Goal: Task Accomplishment & Management: Use online tool/utility

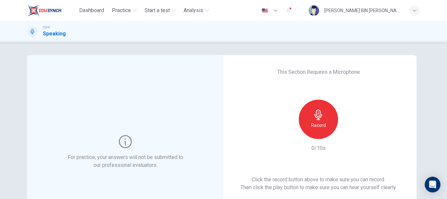
click at [317, 119] on icon "button" at bounding box center [318, 114] width 10 height 10
click at [346, 136] on icon "button" at bounding box center [349, 133] width 7 height 7
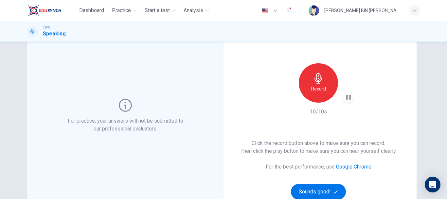
scroll to position [66, 0]
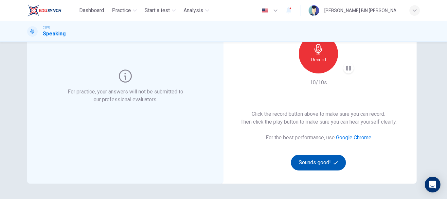
click at [323, 160] on button "Sounds good!" at bounding box center [318, 163] width 55 height 16
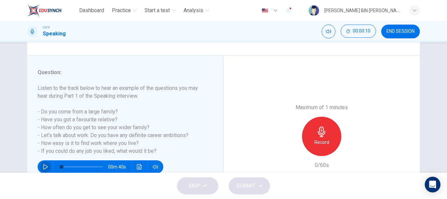
click at [44, 164] on icon "button" at bounding box center [45, 166] width 5 height 5
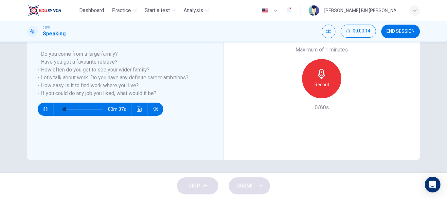
scroll to position [90, 0]
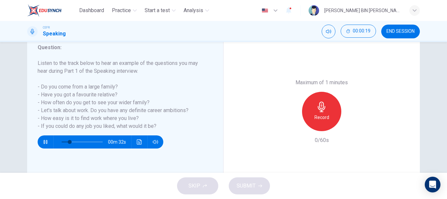
click at [325, 112] on icon "button" at bounding box center [322, 107] width 10 height 10
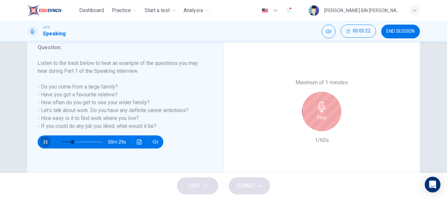
click at [42, 144] on button "button" at bounding box center [45, 141] width 10 height 13
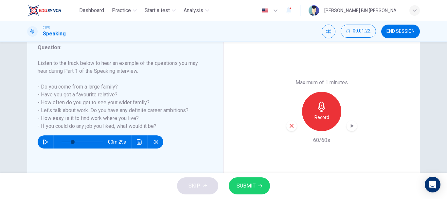
click at [349, 128] on icon "button" at bounding box center [352, 126] width 7 height 7
click at [291, 128] on icon "button" at bounding box center [292, 126] width 6 height 6
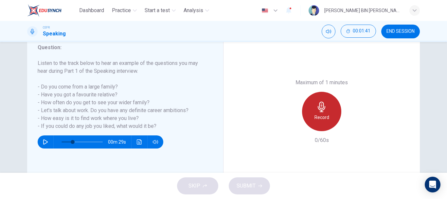
click at [323, 115] on h6 "Record" at bounding box center [322, 117] width 15 height 8
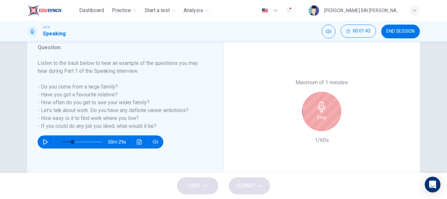
click at [323, 116] on h6 "Stop" at bounding box center [322, 117] width 10 height 8
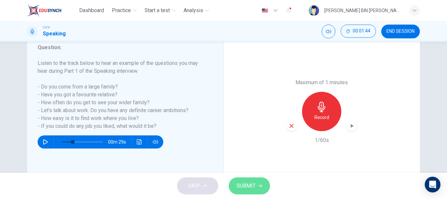
click at [256, 182] on button "SUBMIT" at bounding box center [249, 185] width 41 height 17
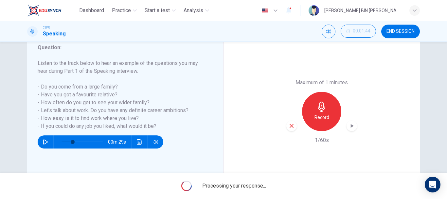
type input "0"
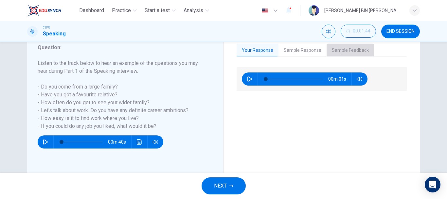
click at [359, 51] on button "Sample Feedback" at bounding box center [350, 51] width 47 height 14
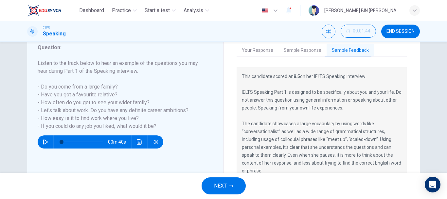
click at [299, 50] on button "Sample Response" at bounding box center [303, 51] width 48 height 14
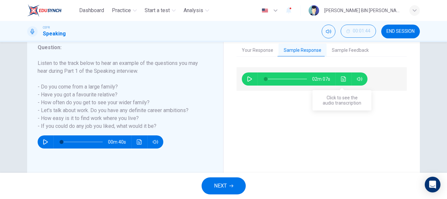
click at [341, 82] on button "Click to see the audio transcription" at bounding box center [344, 78] width 10 height 13
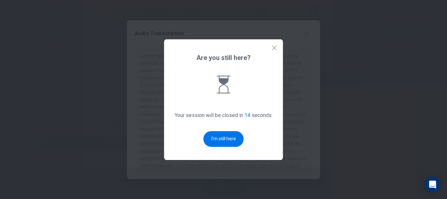
click at [230, 132] on button "I'm still here" at bounding box center [224, 139] width 40 height 16
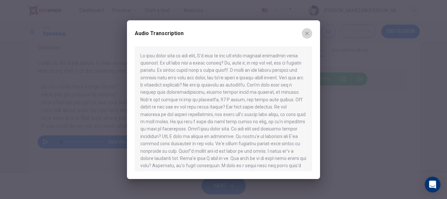
click at [305, 31] on icon "button" at bounding box center [307, 33] width 5 height 5
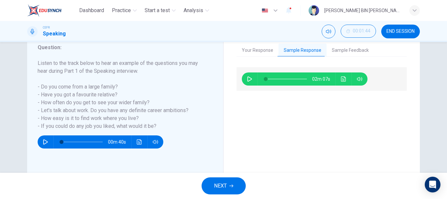
click at [408, 30] on span "END SESSION" at bounding box center [401, 31] width 28 height 5
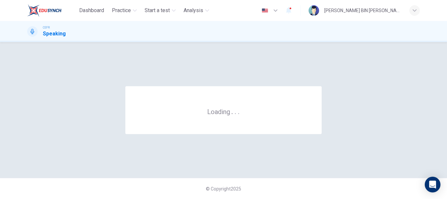
scroll to position [0, 0]
